Goal: Task Accomplishment & Management: Manage account settings

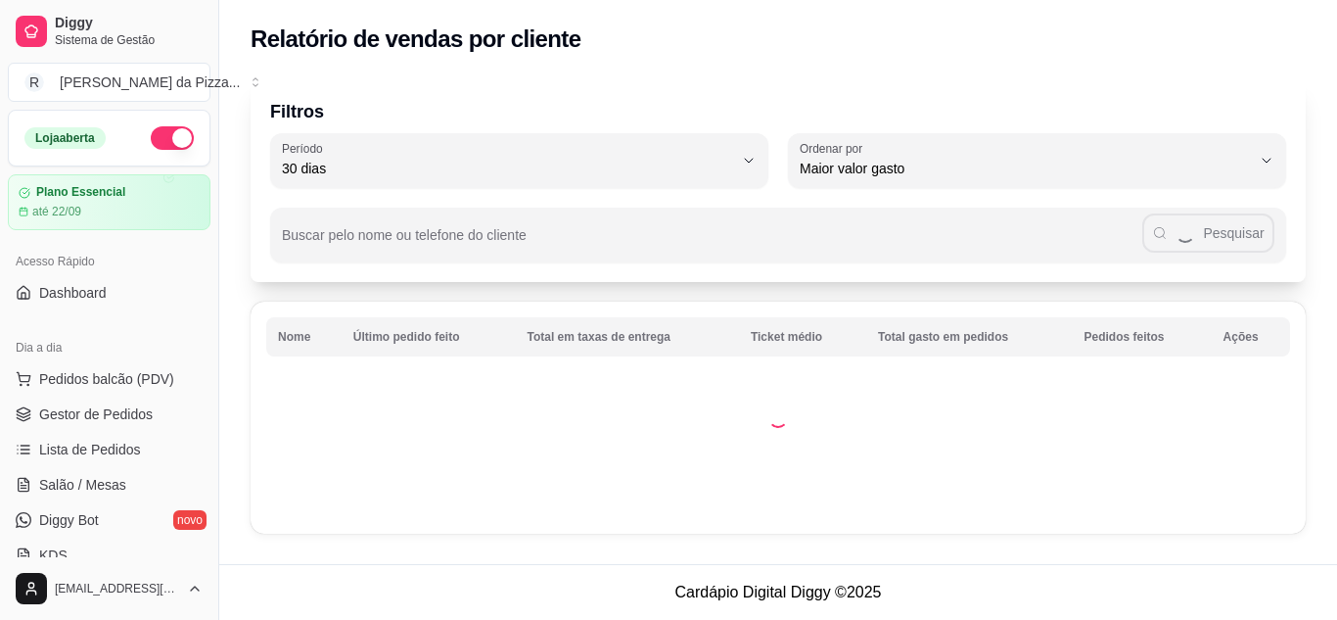
select select "30"
select select "HIGHEST_TOTAL_SPENT_WITH_ORDERS"
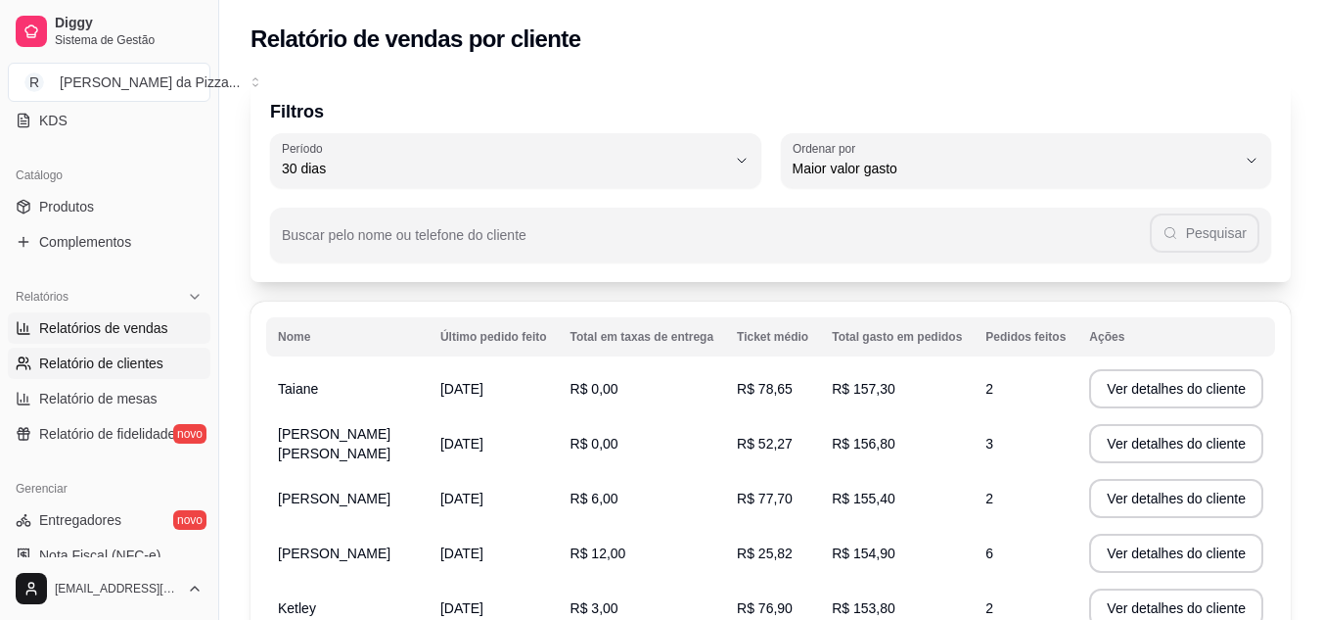
click at [138, 333] on span "Relatórios de vendas" at bounding box center [103, 328] width 129 height 20
select select "ALL"
select select "0"
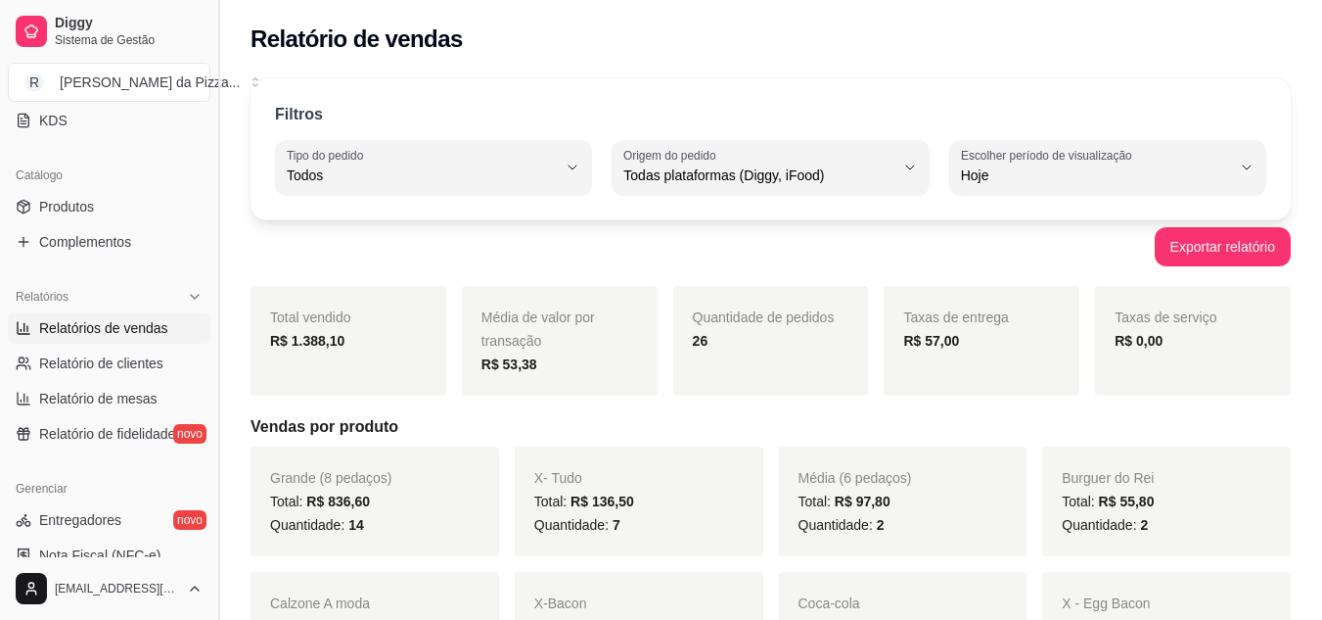
click at [213, 278] on button "Toggle Sidebar" at bounding box center [218, 310] width 16 height 620
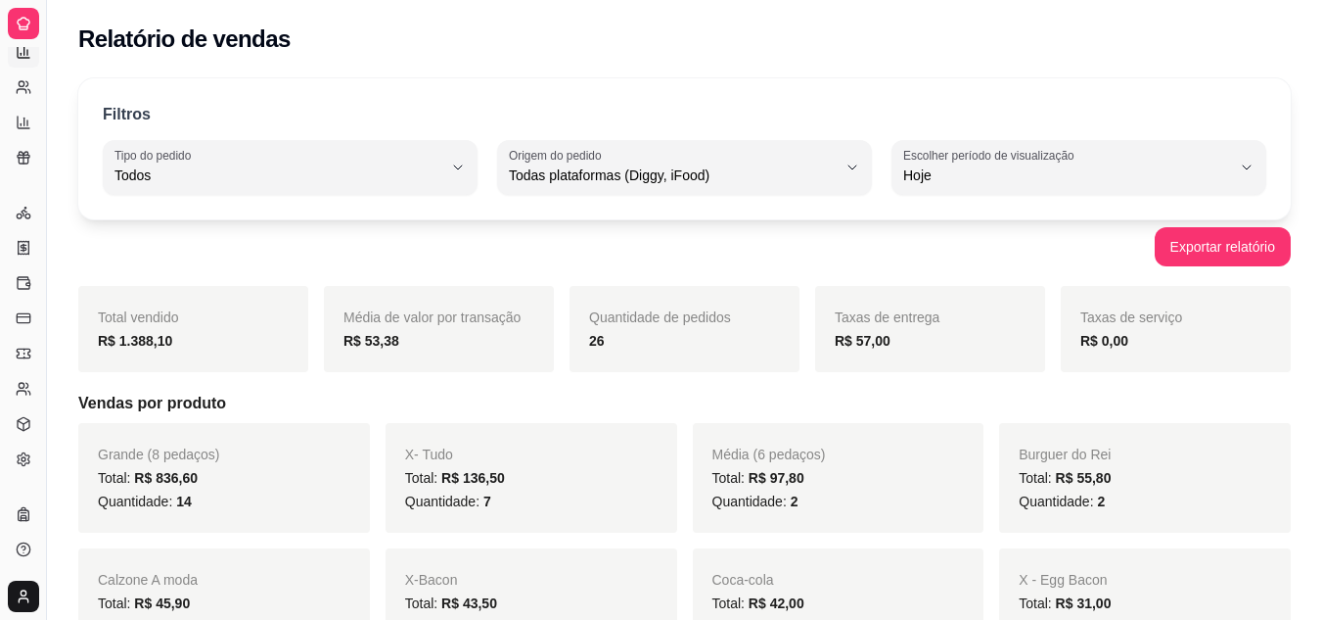
scroll to position [291, 0]
click at [45, 272] on button "Toggle Sidebar" at bounding box center [46, 310] width 16 height 620
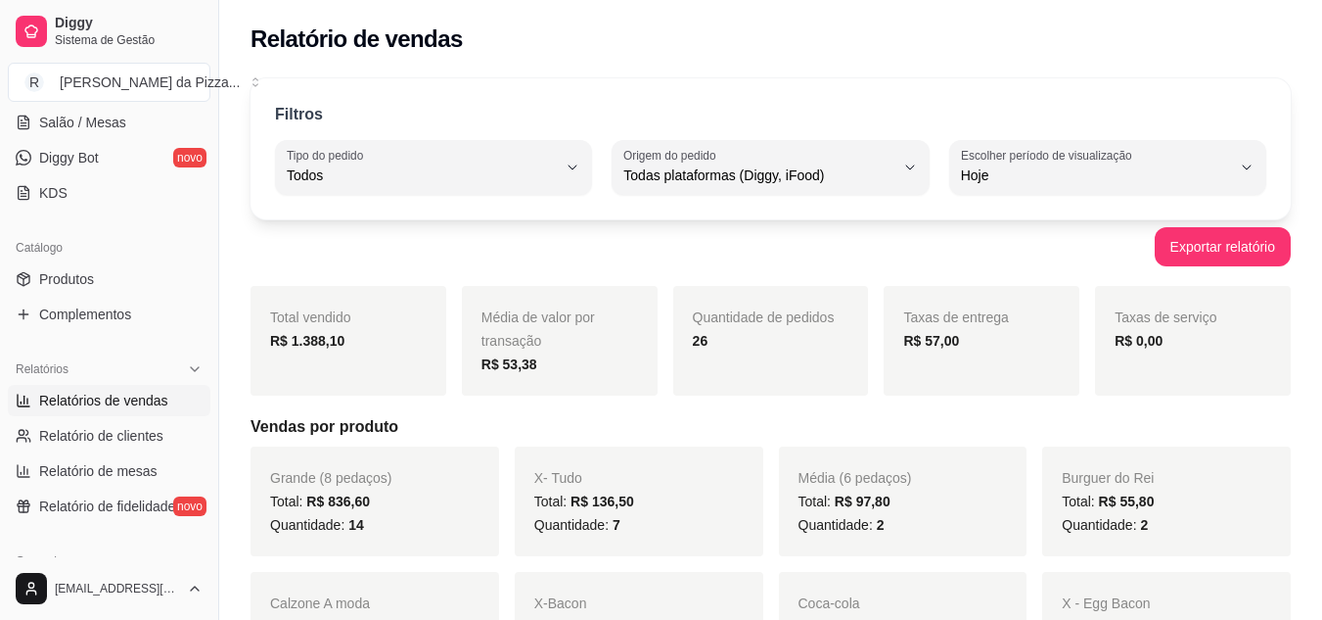
scroll to position [192, 0]
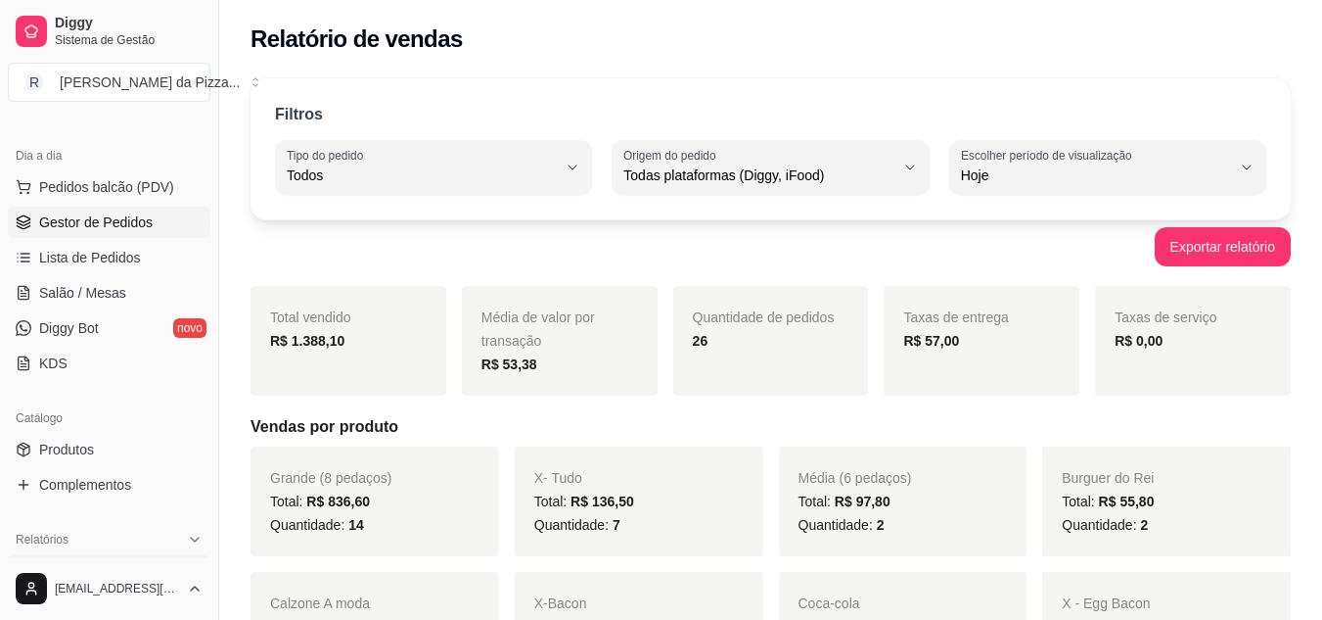
click at [124, 224] on span "Gestor de Pedidos" at bounding box center [96, 222] width 114 height 20
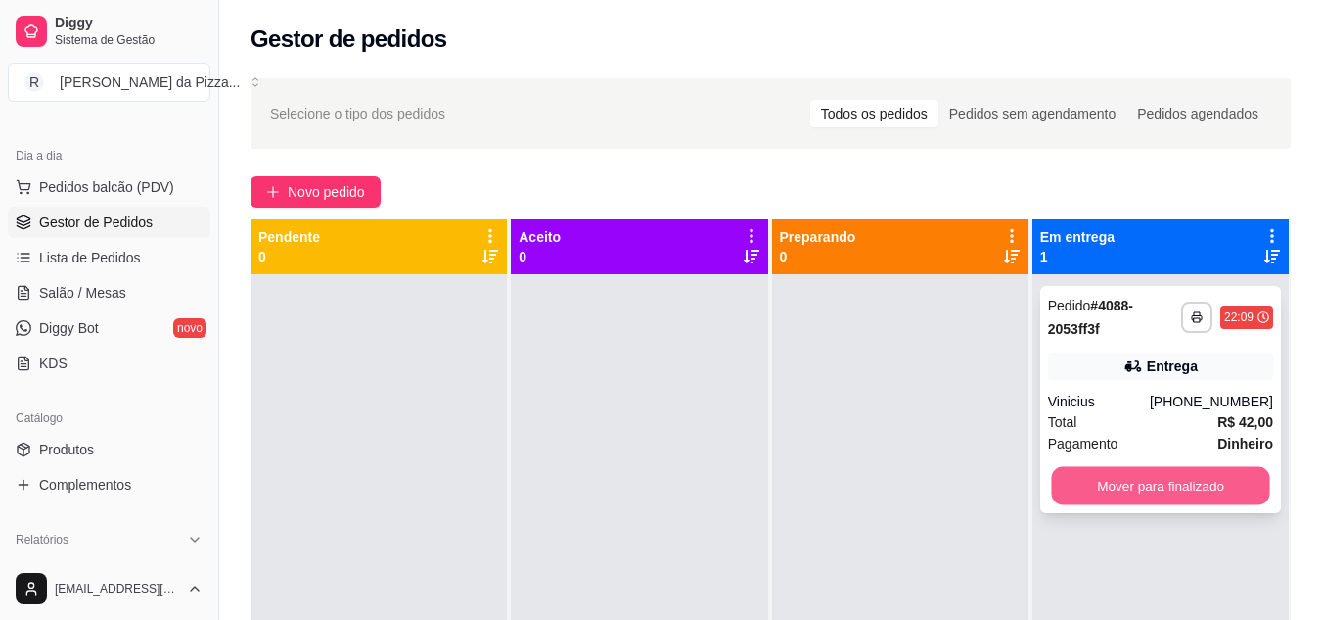
click at [1132, 488] on button "Mover para finalizado" at bounding box center [1160, 486] width 218 height 38
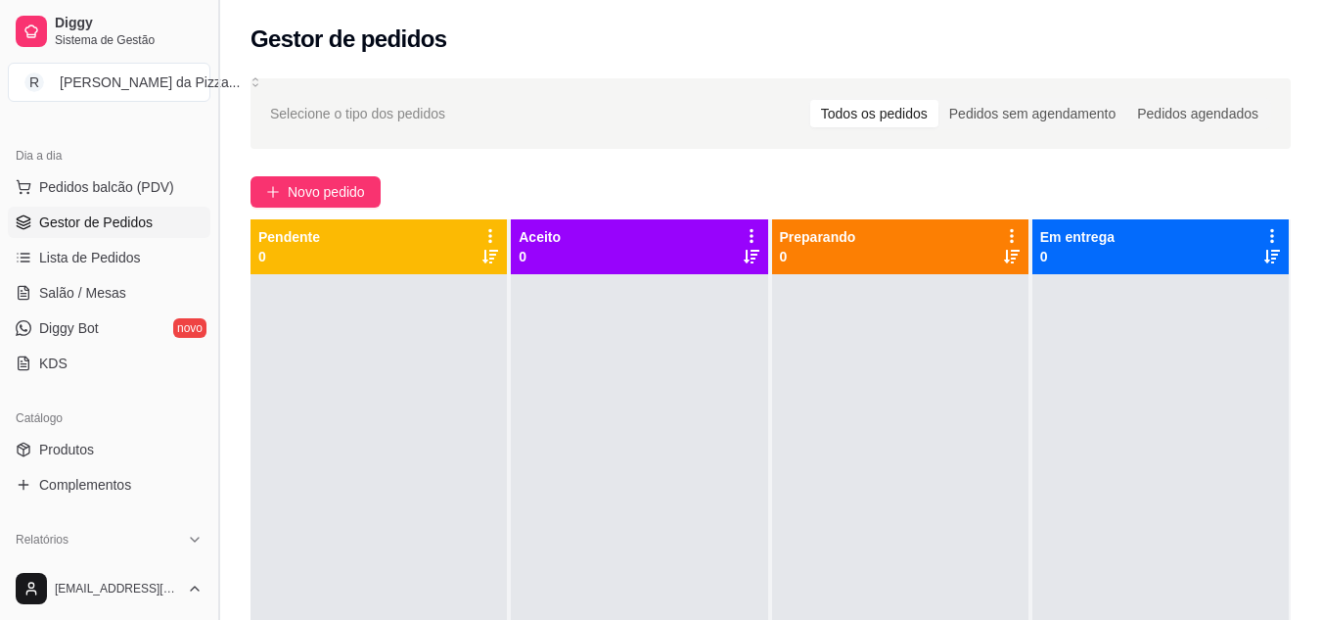
click at [221, 349] on button "Toggle Sidebar" at bounding box center [218, 310] width 16 height 620
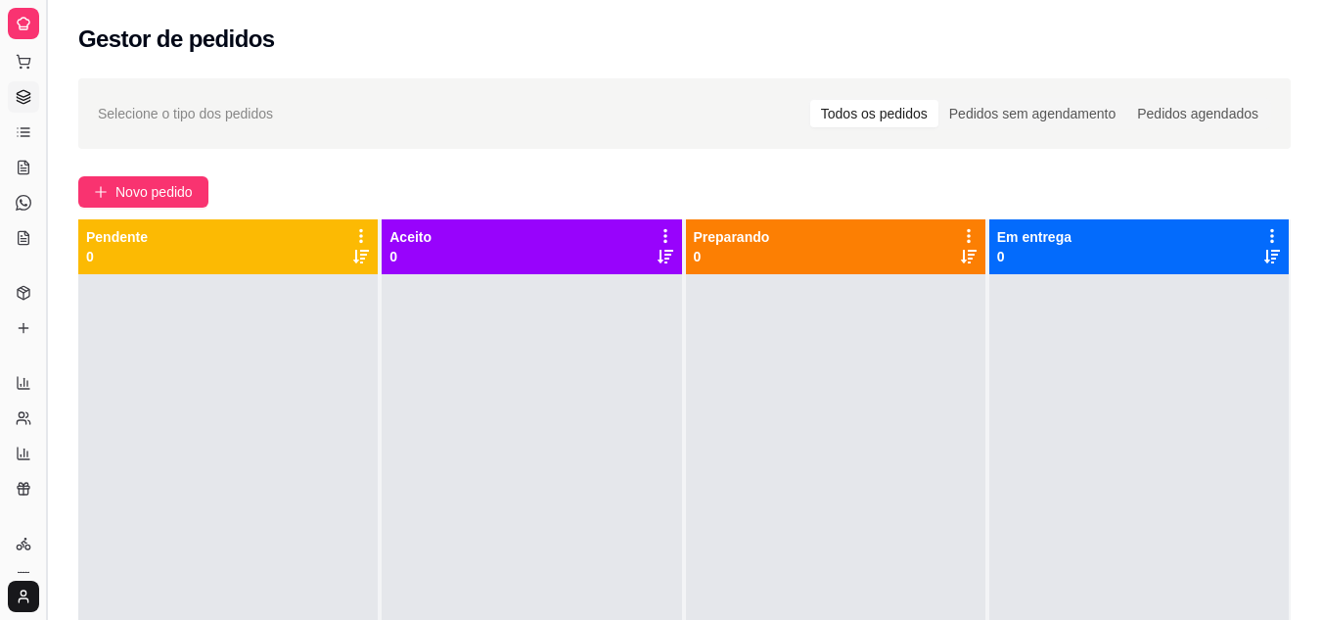
click at [41, 328] on button "Toggle Sidebar" at bounding box center [46, 310] width 16 height 620
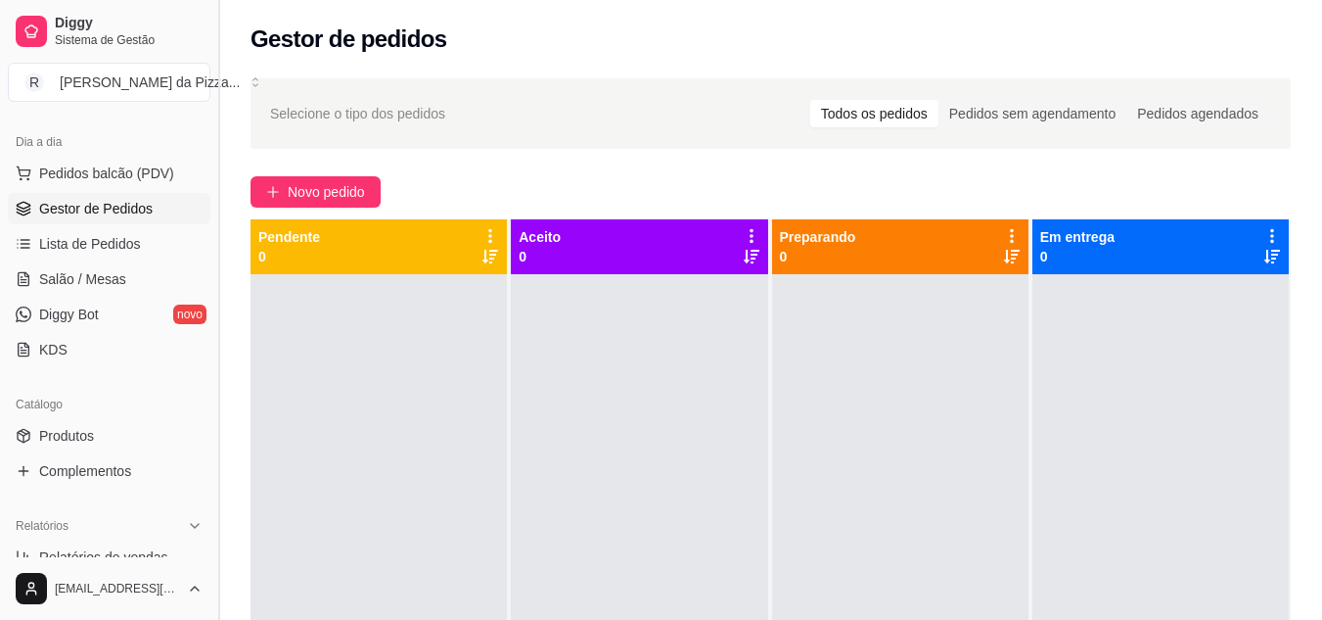
scroll to position [192, 0]
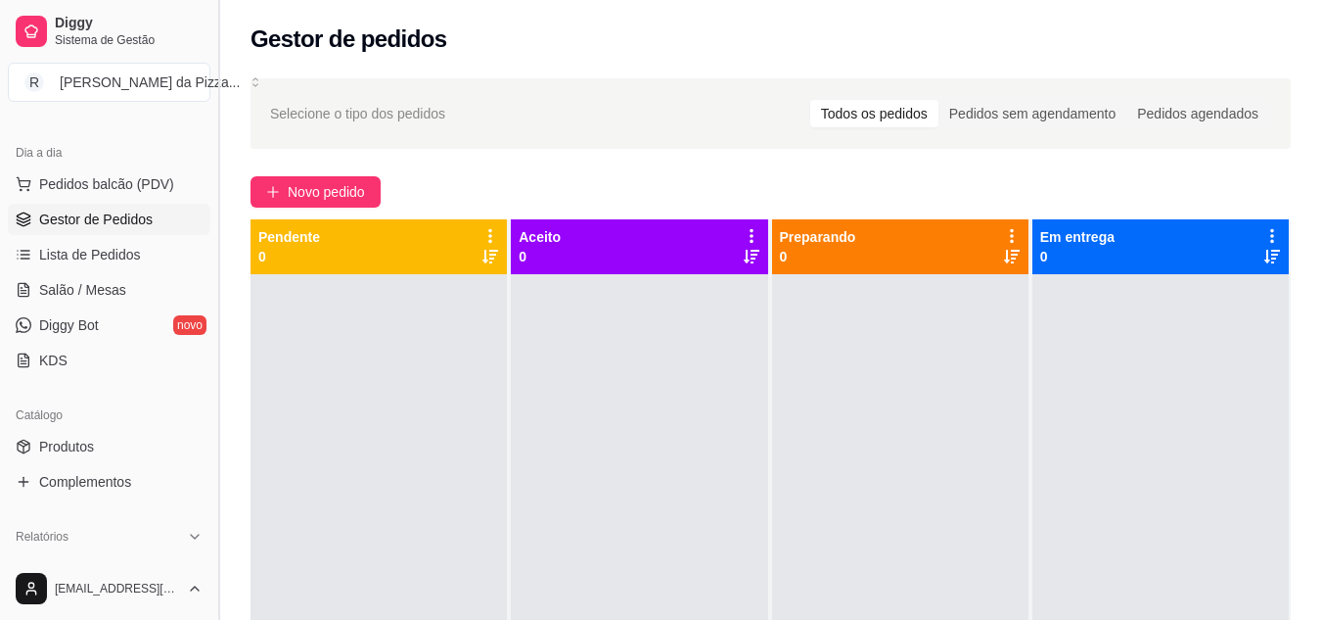
click at [212, 326] on button "Toggle Sidebar" at bounding box center [218, 310] width 16 height 620
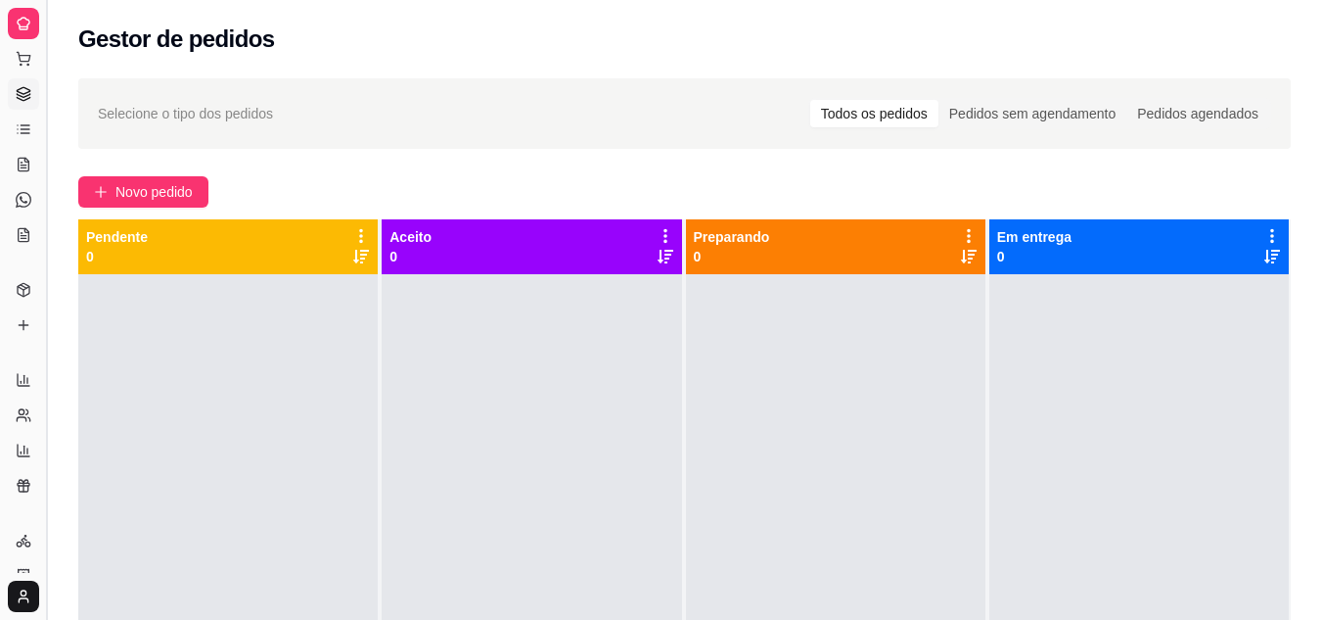
click at [40, 349] on button "Toggle Sidebar" at bounding box center [46, 310] width 16 height 620
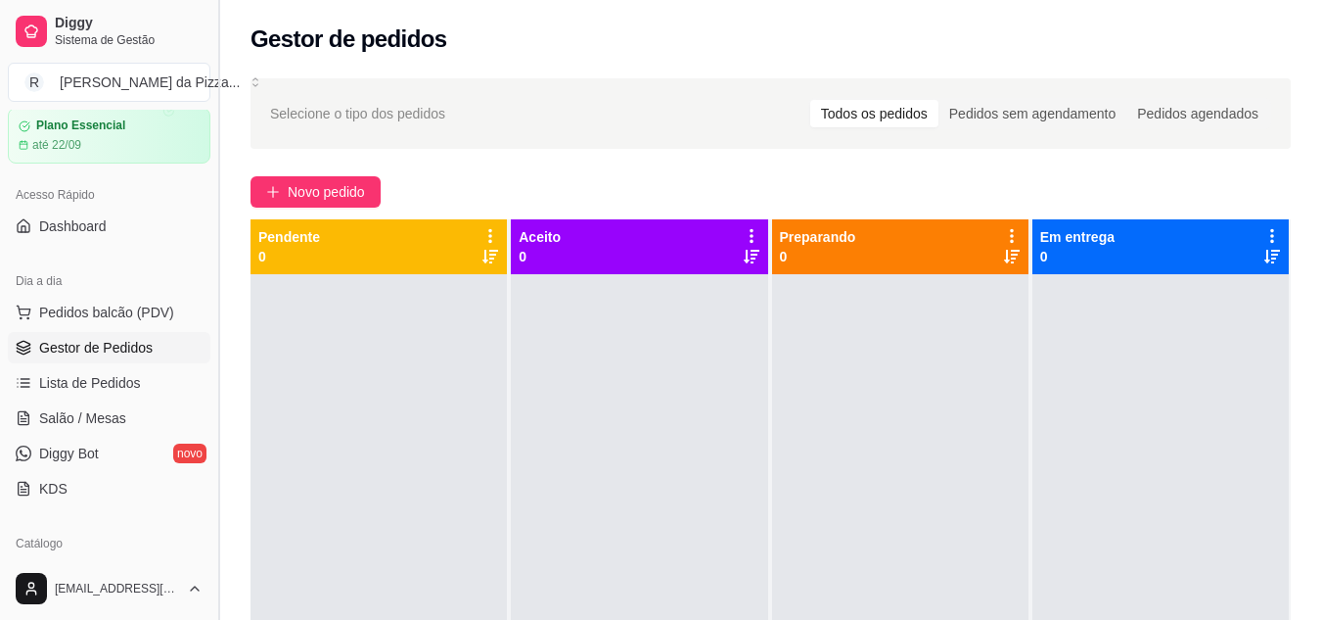
scroll to position [195, 0]
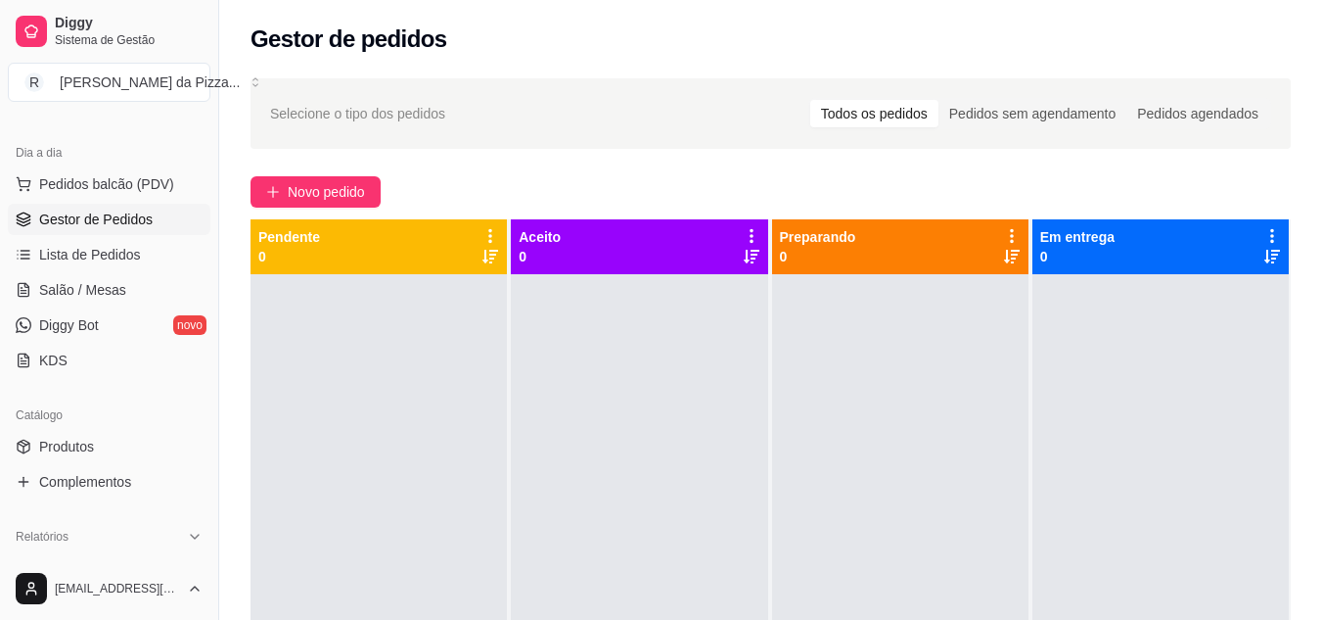
click at [276, 272] on div "Pendente 0" at bounding box center [379, 246] width 256 height 55
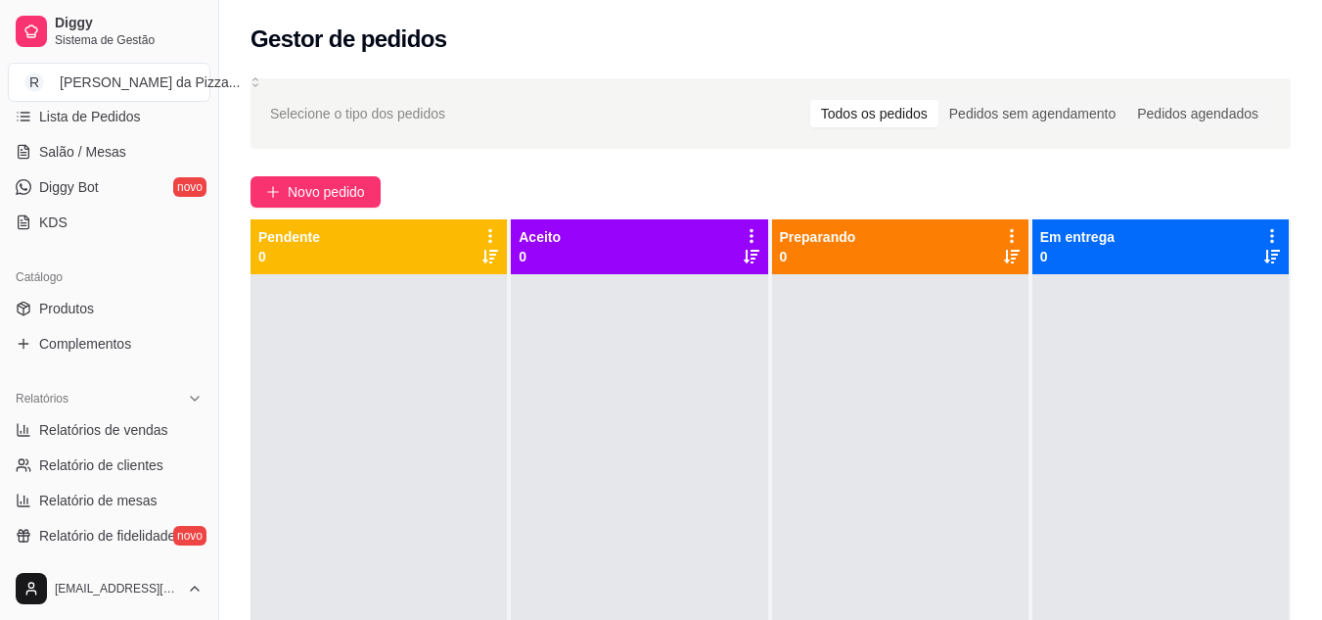
scroll to position [350, 0]
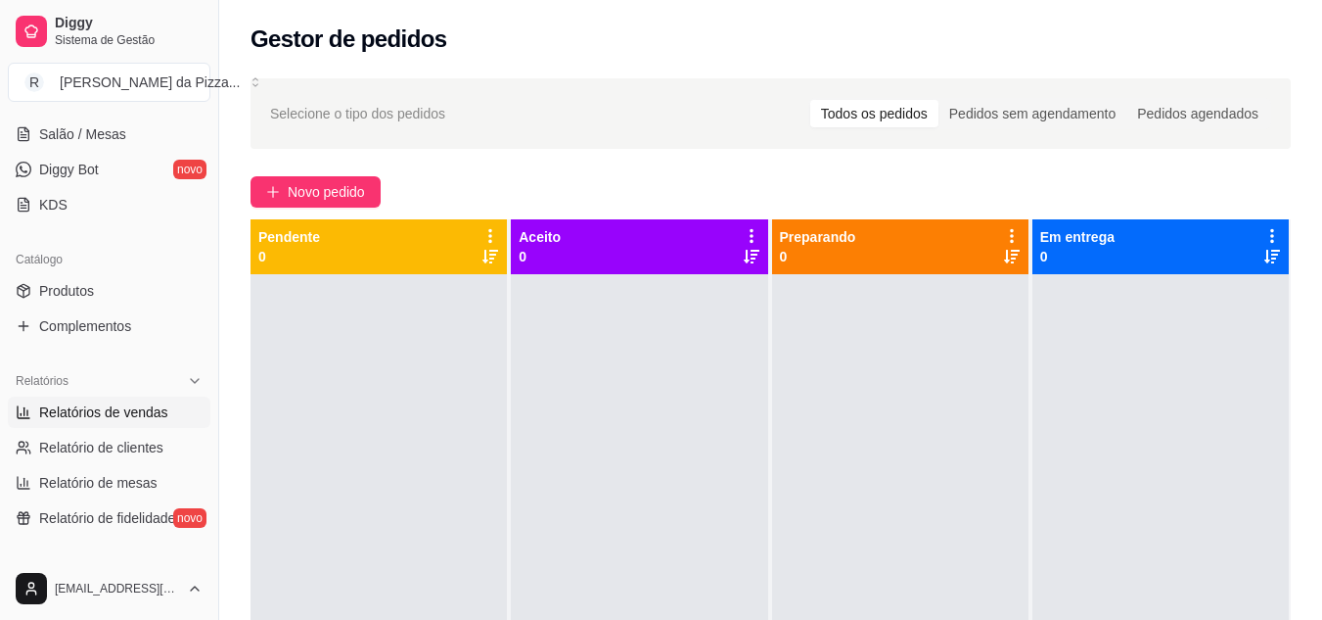
click at [132, 425] on link "Relatórios de vendas" at bounding box center [109, 411] width 203 height 31
select select "ALL"
select select "0"
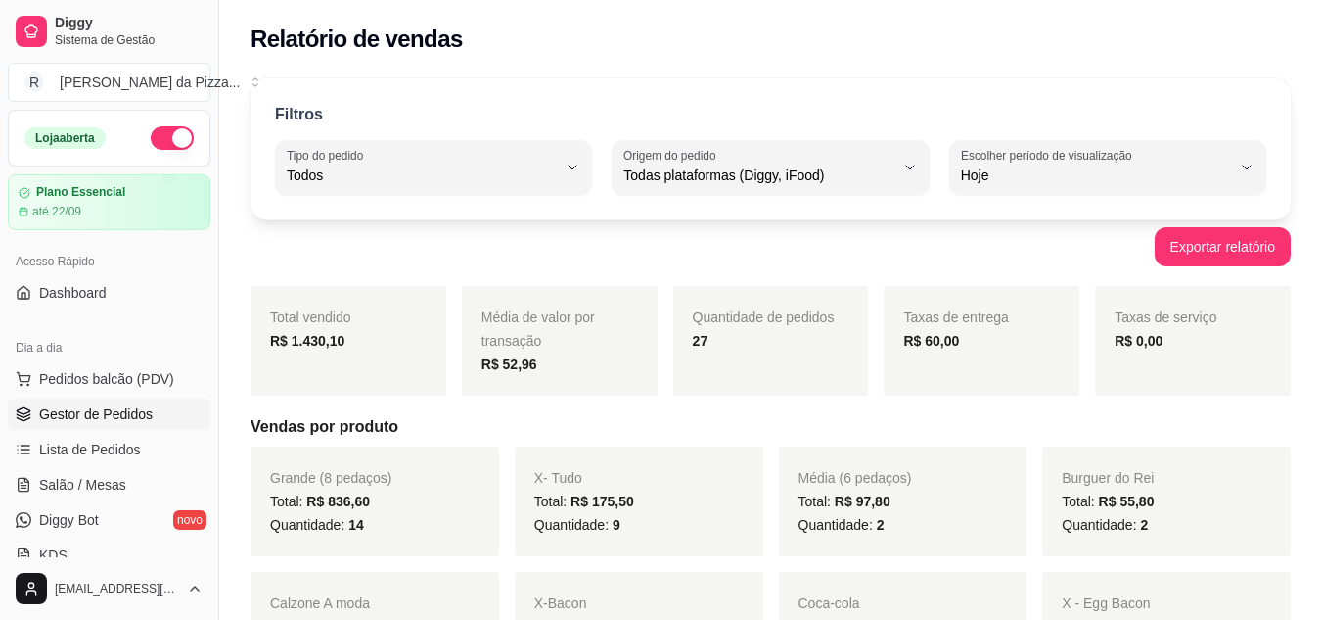
click at [110, 404] on span "Gestor de Pedidos" at bounding box center [96, 414] width 114 height 20
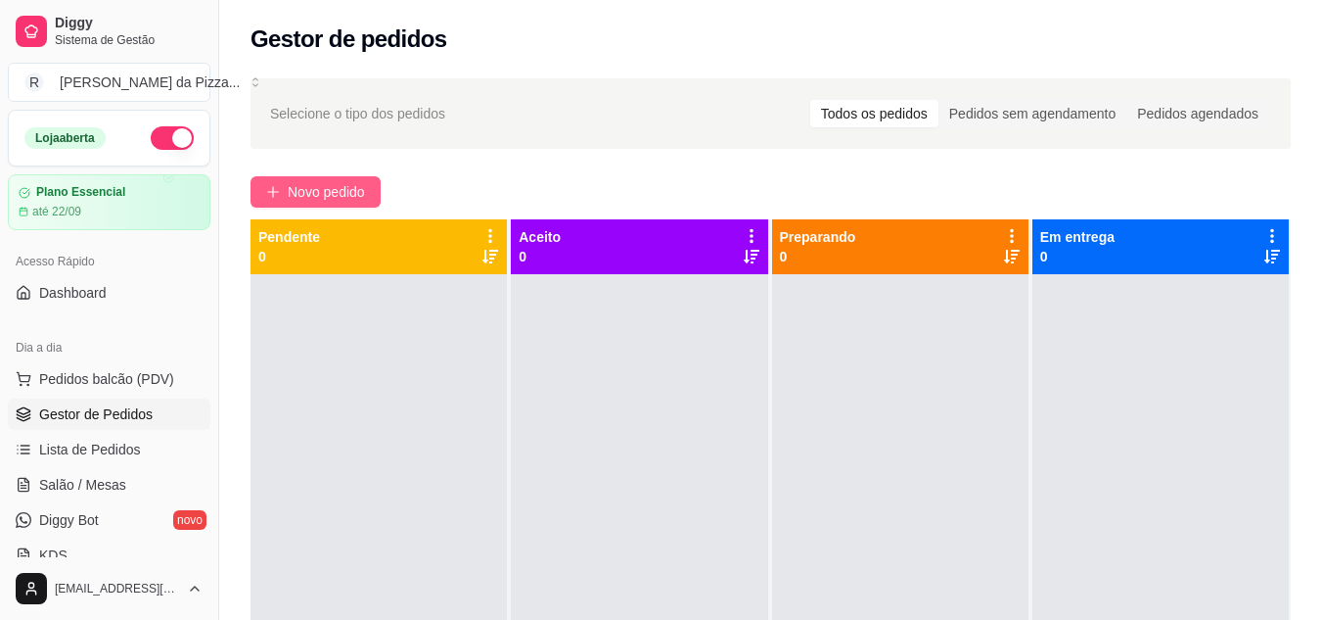
click at [341, 188] on span "Novo pedido" at bounding box center [326, 192] width 77 height 22
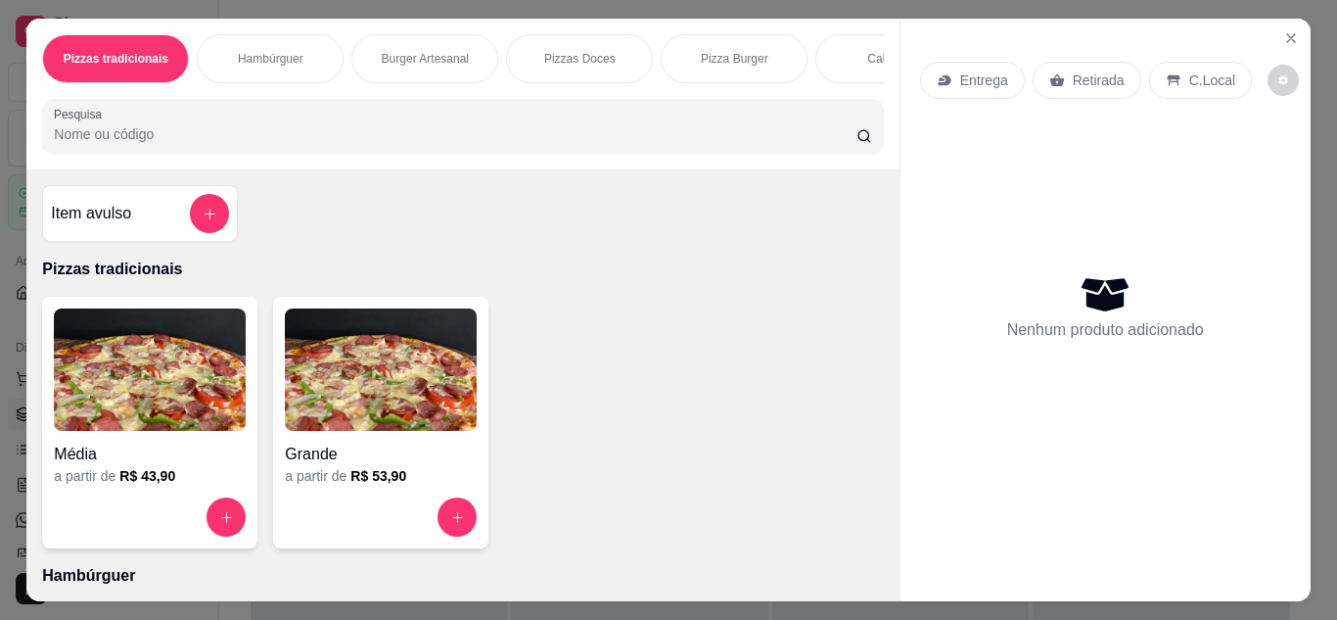
click at [311, 65] on div "Hambúrguer" at bounding box center [270, 58] width 147 height 49
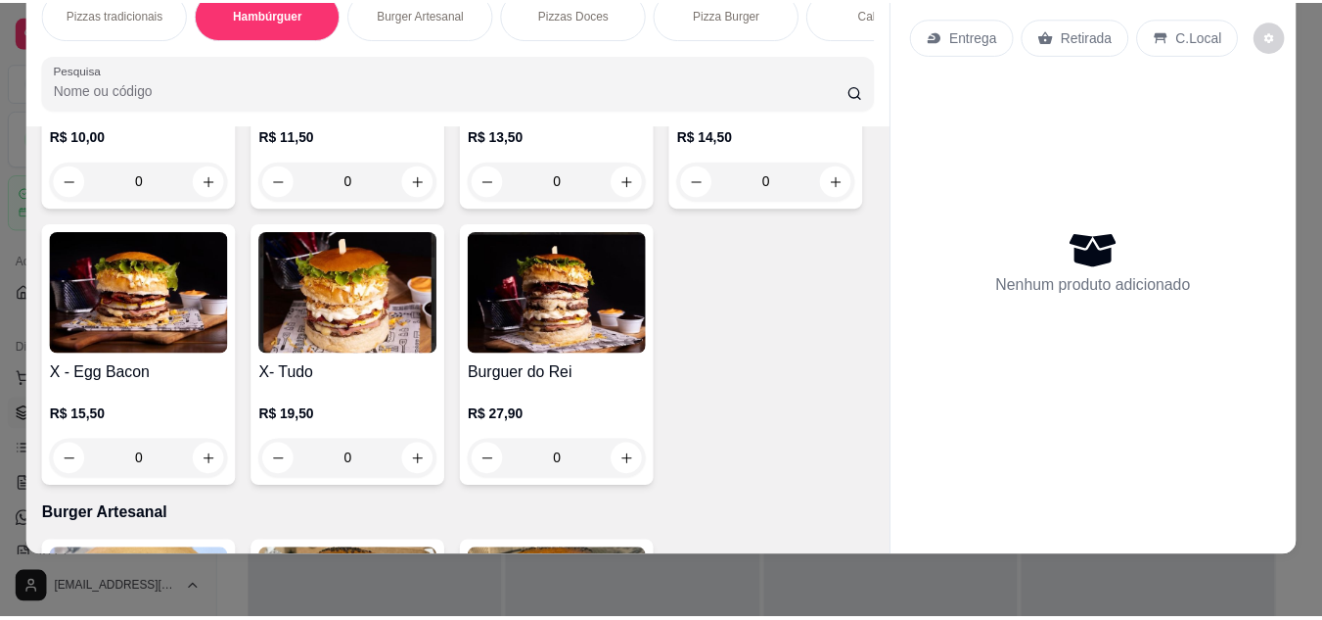
scroll to position [621, 0]
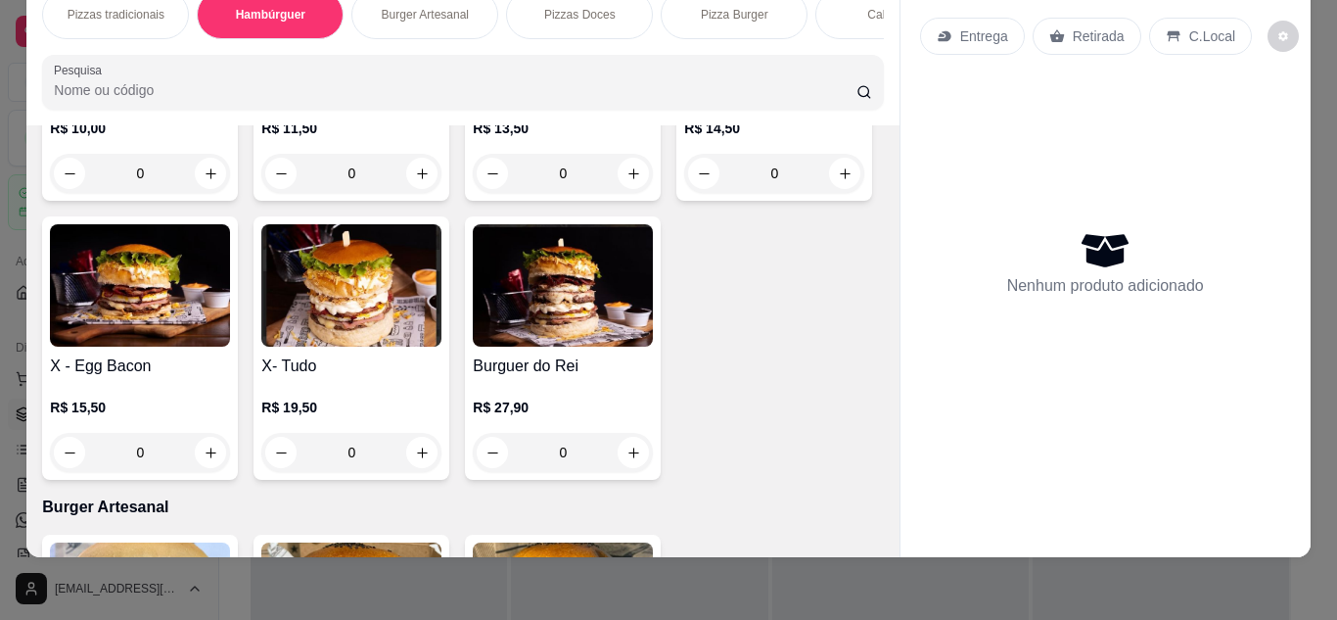
click at [230, 460] on div "0" at bounding box center [140, 452] width 180 height 39
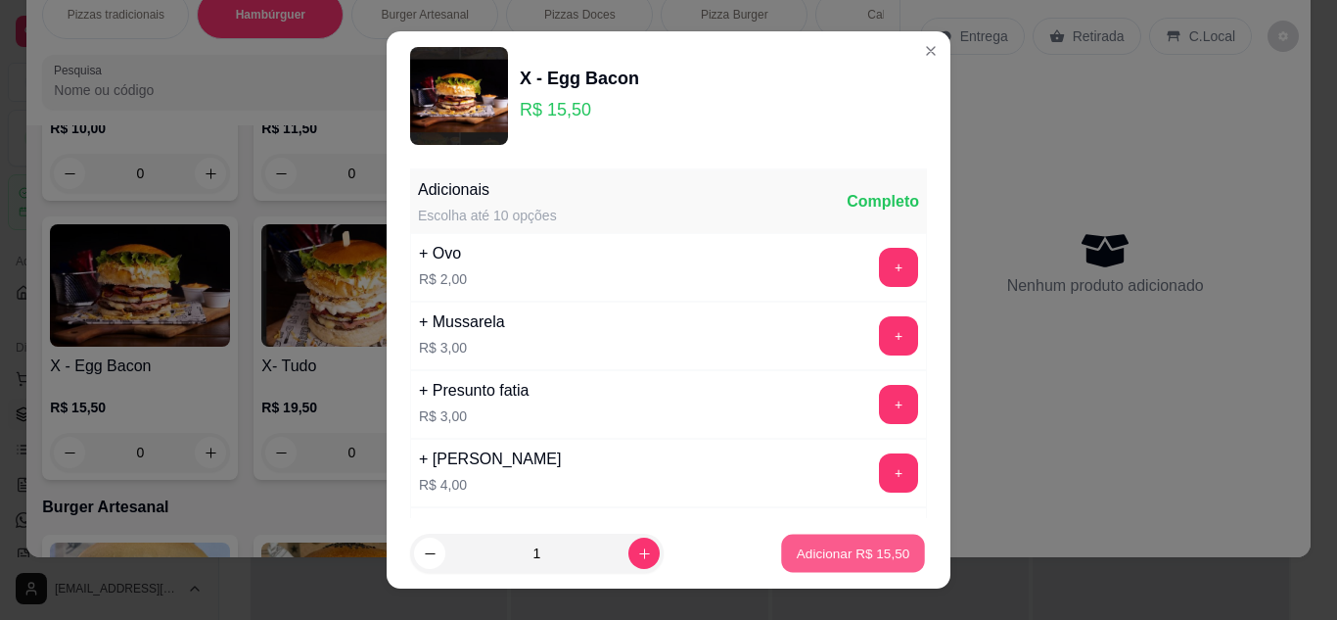
click at [868, 562] on p "Adicionar R$ 15,50" at bounding box center [854, 553] width 114 height 19
type input "1"
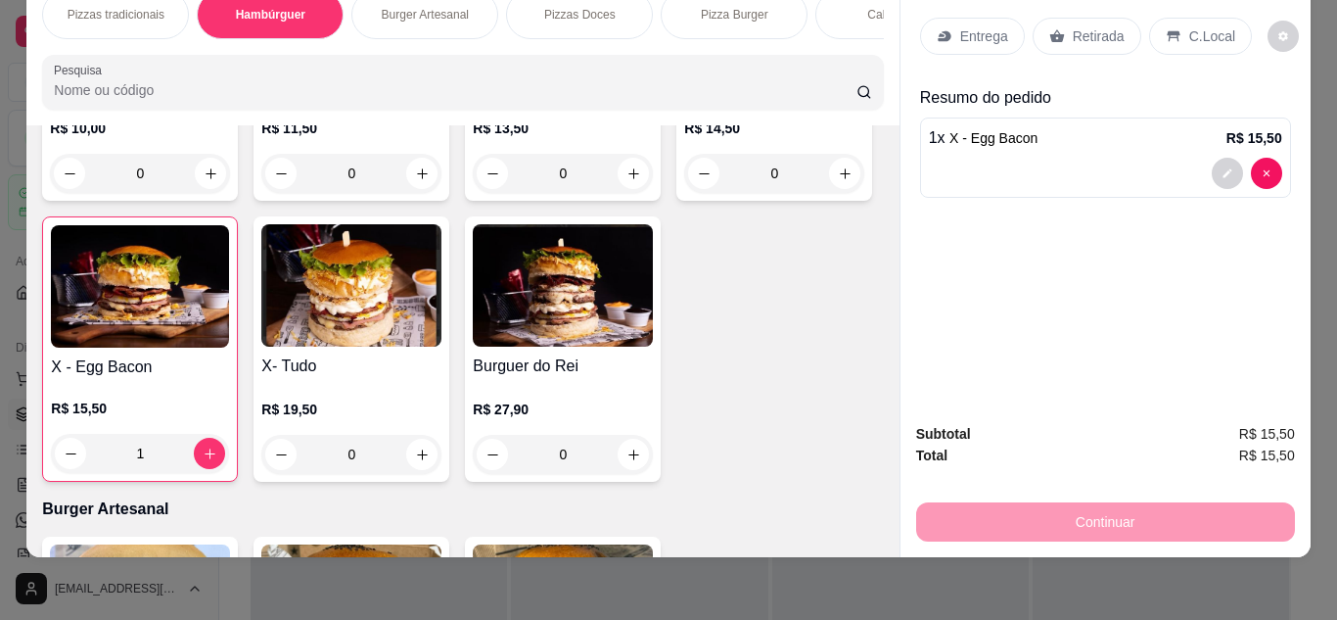
click at [1089, 18] on div "Retirada" at bounding box center [1087, 36] width 109 height 37
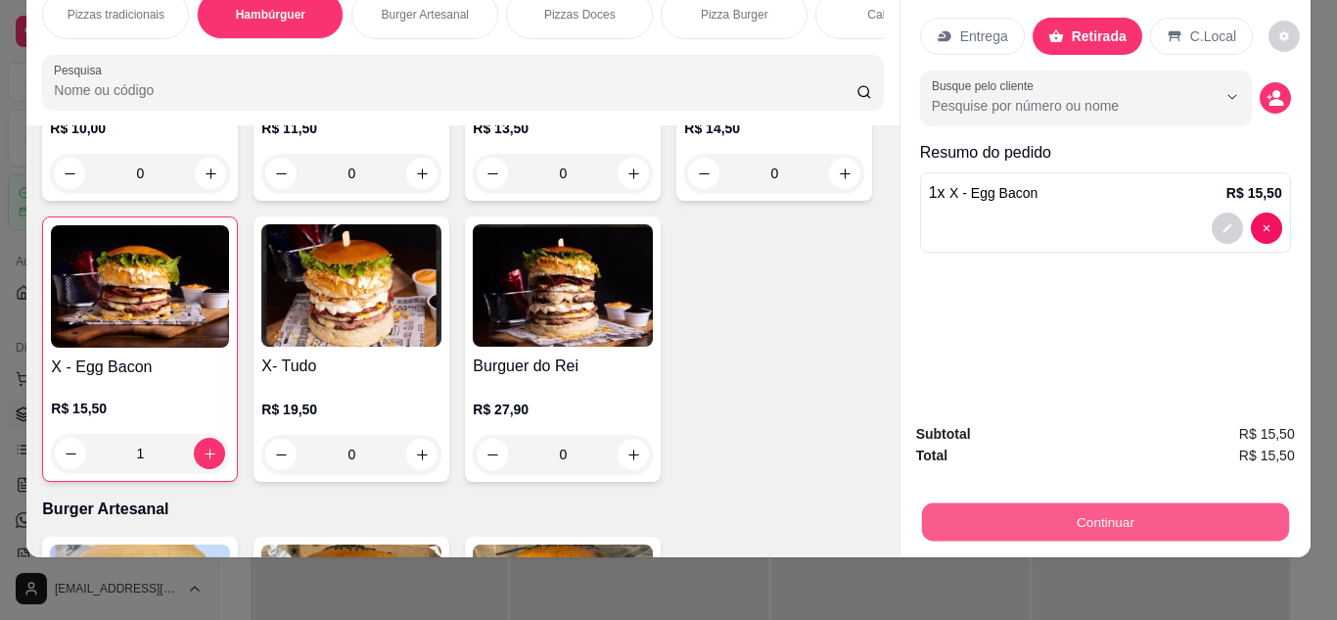
click at [1101, 511] on button "Continuar" at bounding box center [1104, 522] width 367 height 38
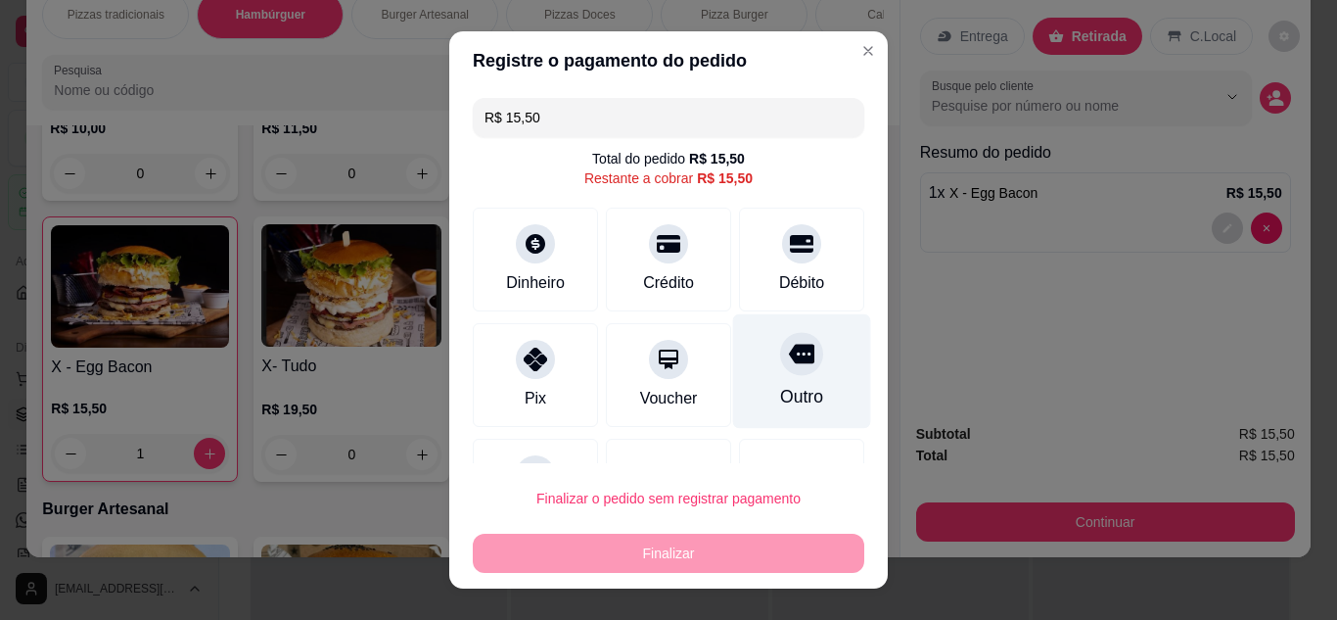
click at [780, 389] on div "Outro" at bounding box center [801, 396] width 43 height 25
type input "R$ 0,00"
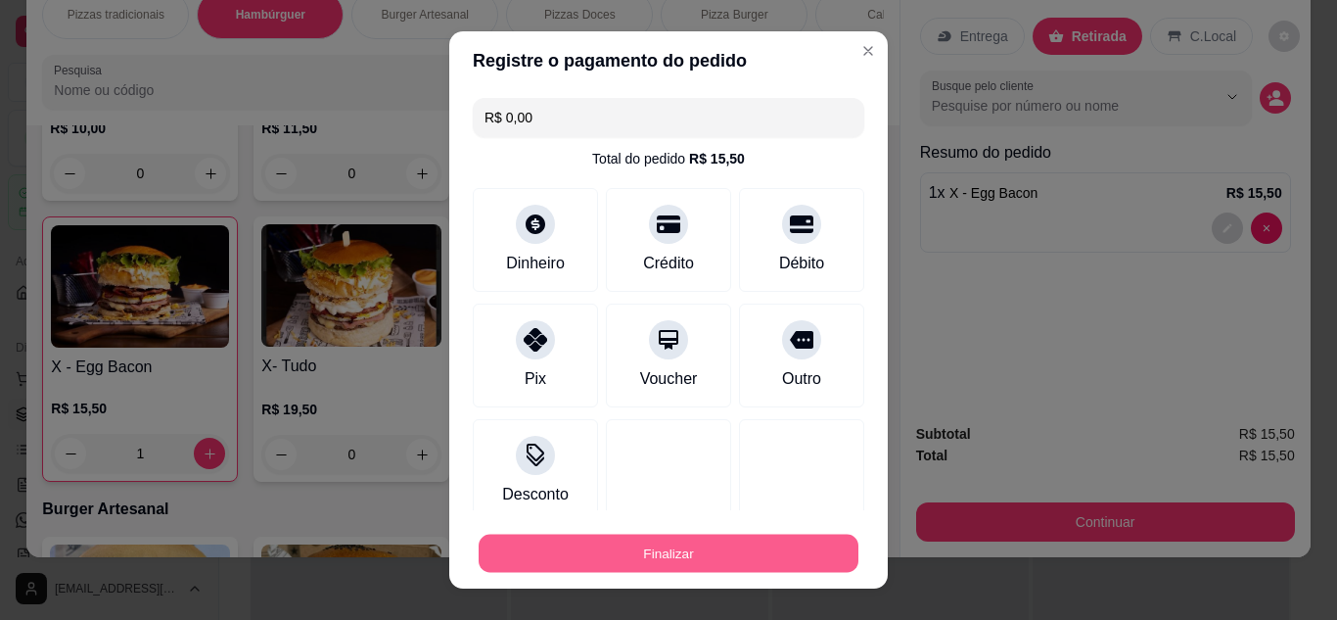
click at [681, 547] on button "Finalizar" at bounding box center [669, 553] width 380 height 38
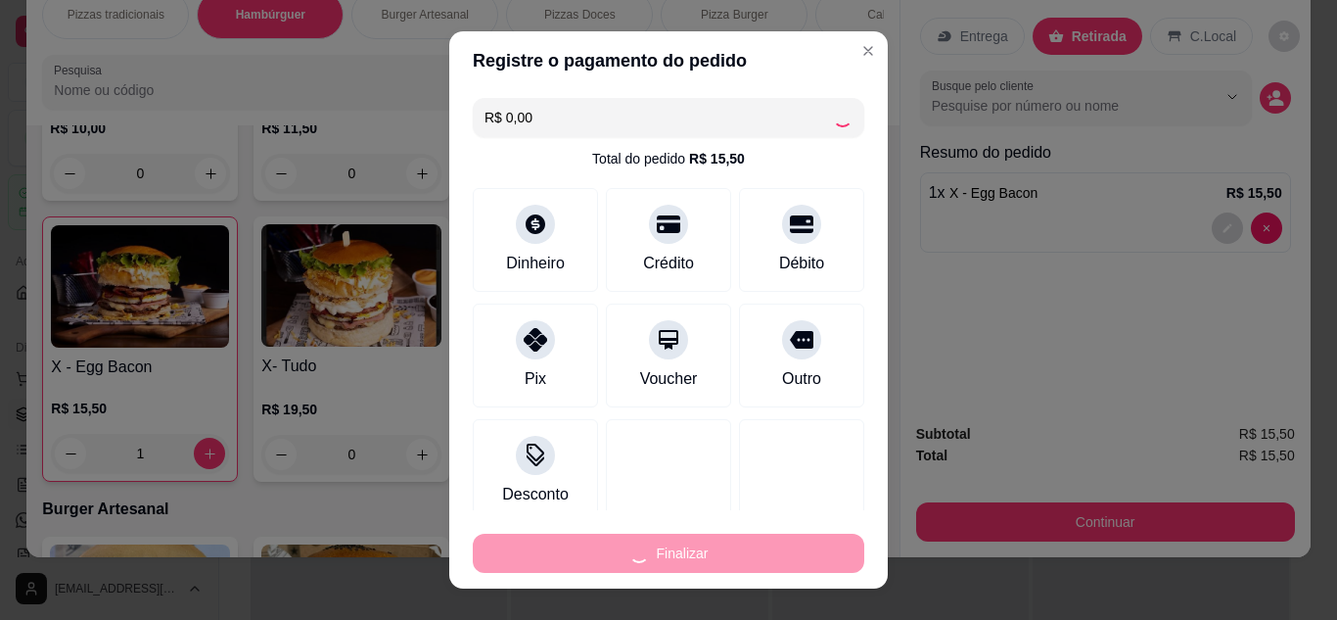
type input "0"
type input "-R$ 15,50"
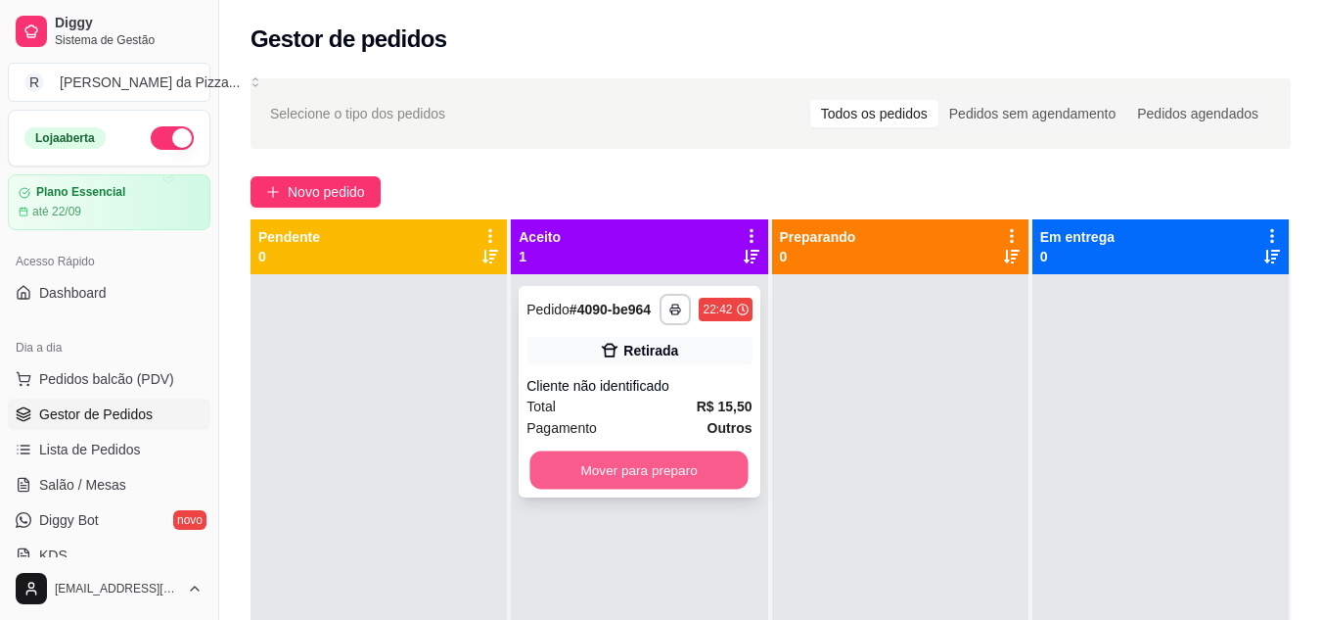
click at [639, 471] on button "Mover para preparo" at bounding box center [639, 470] width 218 height 38
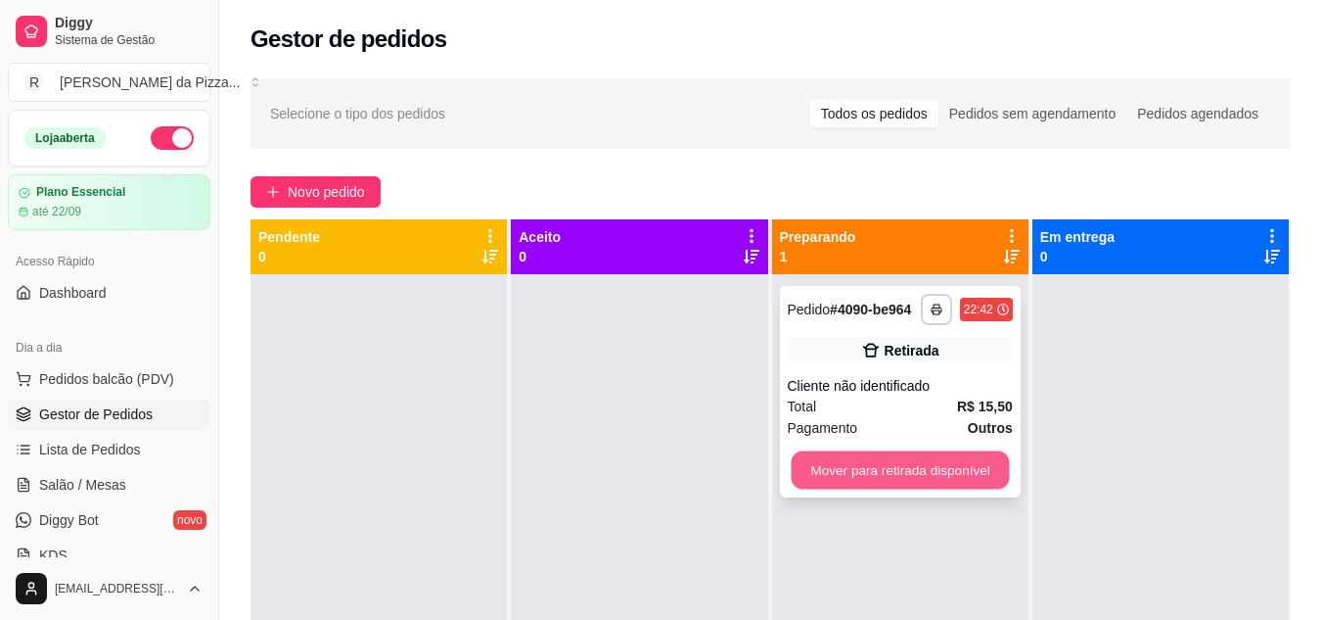
click at [900, 469] on button "Mover para retirada disponível" at bounding box center [900, 470] width 218 height 38
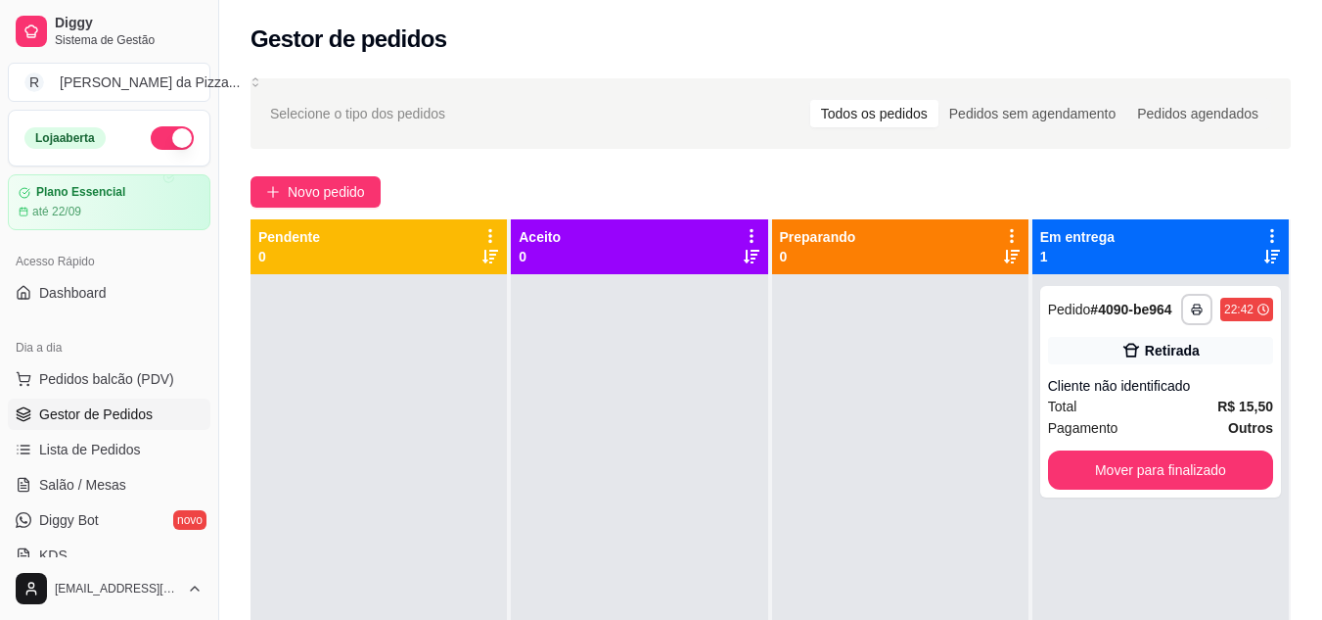
click at [157, 151] on div "Loja aberta" at bounding box center [109, 138] width 201 height 55
click at [161, 142] on button "button" at bounding box center [172, 137] width 43 height 23
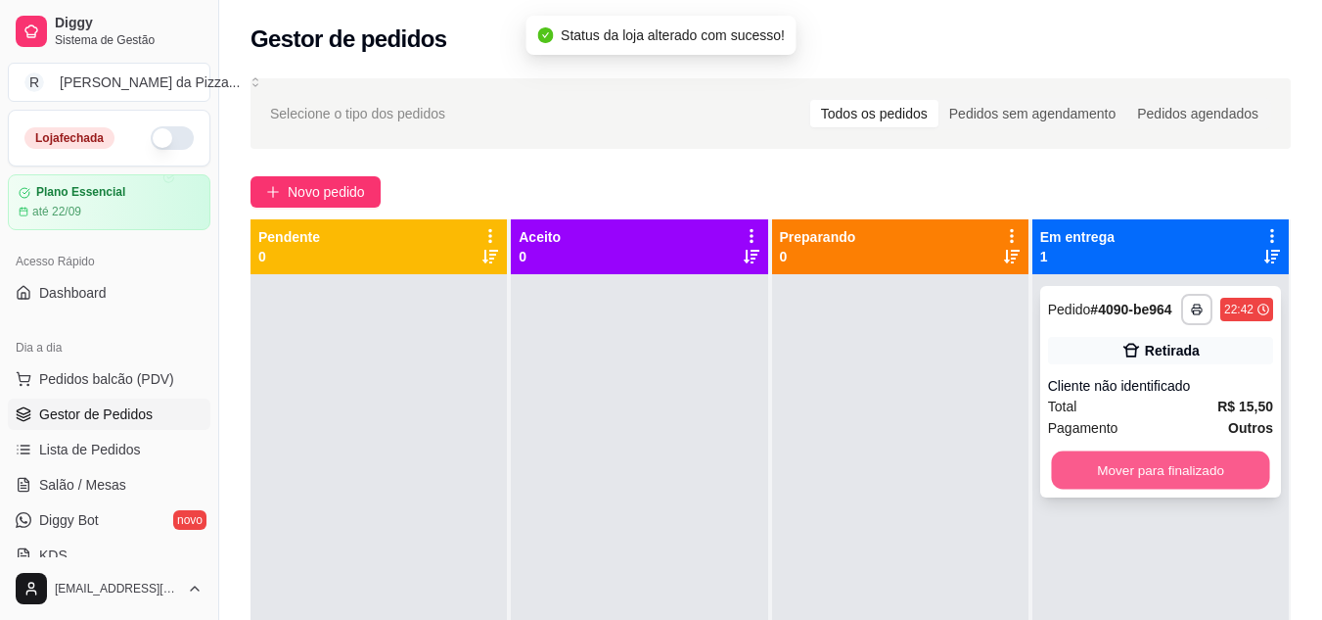
click at [1098, 462] on button "Mover para finalizado" at bounding box center [1160, 470] width 218 height 38
